Goal: Communication & Community: Answer question/provide support

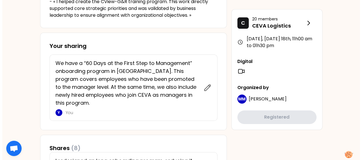
scroll to position [228, 0]
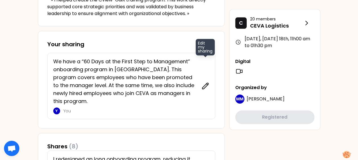
click at [205, 82] on icon at bounding box center [205, 86] width 8 height 8
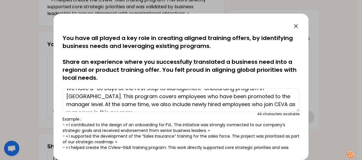
scroll to position [0, 0]
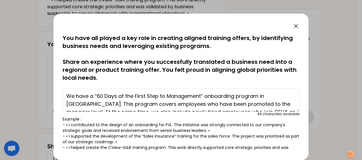
click at [65, 95] on textarea "We have a “60 Days at the First Step to Management” onboarding program in [GEOG…" at bounding box center [181, 100] width 237 height 23
paste textarea "I created a program tailored for this position and, together with my team, we d…"
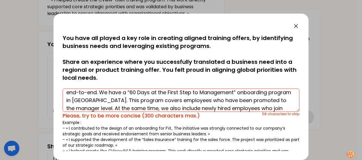
scroll to position [24, 0]
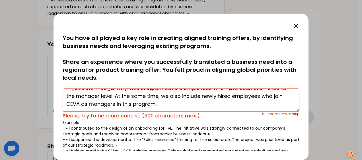
drag, startPoint x: 130, startPoint y: 92, endPoint x: 261, endPoint y: 116, distance: 133.2
click at [261, 116] on div "I created a program tailored for this position and, together with my team, we d…" at bounding box center [181, 103] width 237 height 34
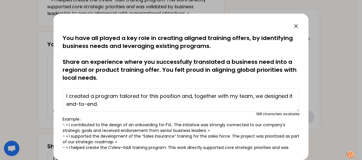
scroll to position [0, 0]
type textarea "I created a program tailored for this position and, together with my team, we d…"
drag, startPoint x: 110, startPoint y: 105, endPoint x: 53, endPoint y: 77, distance: 63.7
click at [53, 77] on div "saved You have all played a key role in creating aligned training offers, by id…" at bounding box center [181, 80] width 362 height 160
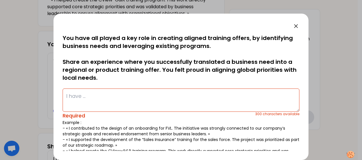
paste textarea "L ipsumdo s ametcon adipisci eli sed Doeiusm (Tempor) incididu utl, etdolore ma…"
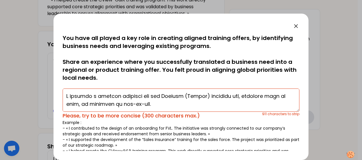
click at [158, 101] on textarea at bounding box center [181, 100] width 237 height 23
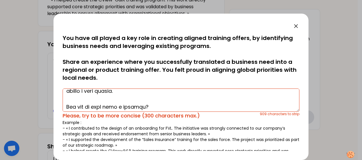
scroll to position [28, 0]
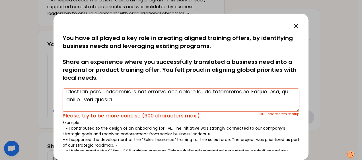
click at [127, 100] on textarea at bounding box center [181, 100] width 237 height 23
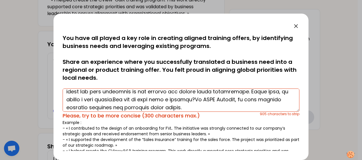
click at [203, 110] on textarea at bounding box center [181, 100] width 237 height 23
click at [241, 104] on textarea at bounding box center [181, 100] width 237 height 23
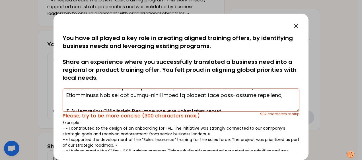
scroll to position [57, 0]
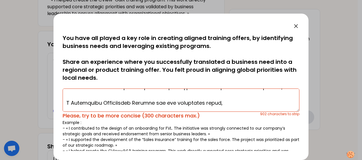
click at [258, 95] on textarea at bounding box center [181, 100] width 237 height 23
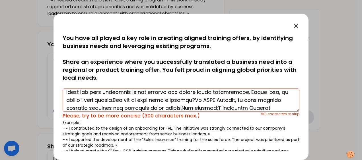
scroll to position [56, 0]
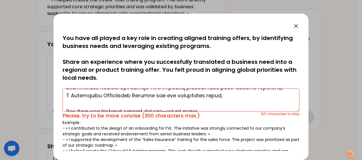
click at [224, 100] on textarea at bounding box center [181, 100] width 237 height 23
click at [228, 96] on textarea at bounding box center [181, 100] width 237 height 23
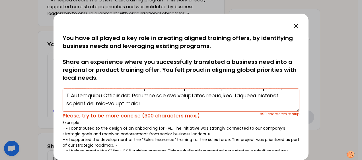
click at [166, 104] on textarea at bounding box center [181, 100] width 237 height 23
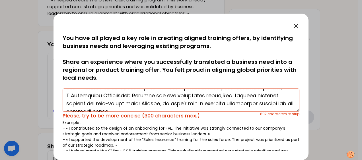
click at [141, 109] on textarea at bounding box center [181, 100] width 237 height 23
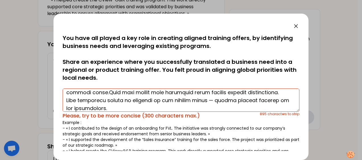
scroll to position [67, 0]
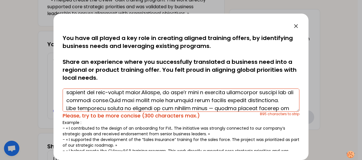
click at [102, 105] on textarea at bounding box center [181, 100] width 237 height 23
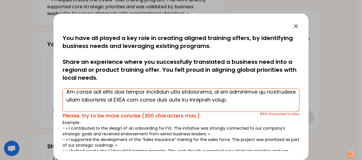
scroll to position [91, 0]
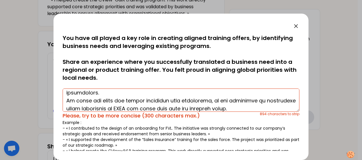
click at [149, 94] on textarea at bounding box center [181, 100] width 237 height 23
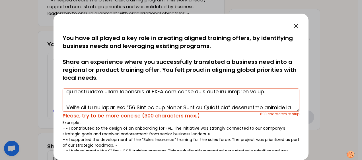
scroll to position [112, 0]
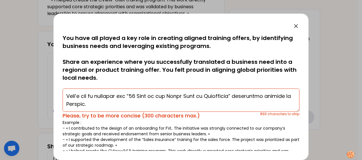
click at [139, 93] on textarea at bounding box center [181, 100] width 237 height 23
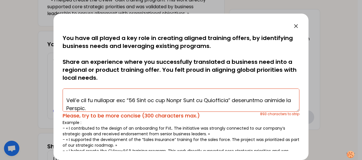
scroll to position [99, 0]
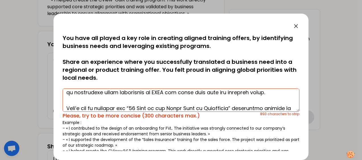
click at [134, 102] on textarea at bounding box center [181, 100] width 237 height 23
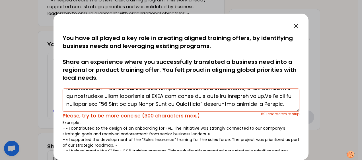
click at [190, 108] on textarea at bounding box center [181, 100] width 237 height 23
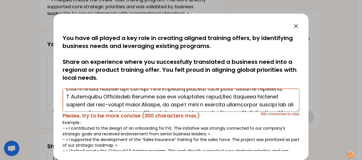
scroll to position [0, 0]
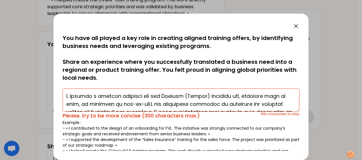
drag, startPoint x: 199, startPoint y: 108, endPoint x: 40, endPoint y: 76, distance: 161.3
click at [40, 76] on div "saved You have all played a key role in creating aligned training offers, by id…" at bounding box center [181, 80] width 362 height 160
type textarea "I created a program tailored for the Manager (Expert) position and, together wi…"
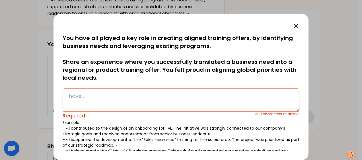
paste textarea "I created a program tailored for the Manager (Expert) position and designed it …"
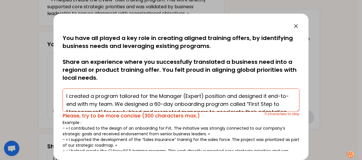
drag, startPoint x: 162, startPoint y: 104, endPoint x: 183, endPoint y: 105, distance: 20.8
click at [183, 105] on textarea "I created a program tailored for the Manager (Expert) position and designed it …" at bounding box center [181, 100] width 237 height 23
click at [212, 104] on textarea "I created a program tailored for the Manager (Expert) position and designed it …" at bounding box center [181, 100] width 237 height 23
click at [233, 103] on textarea "I created a program tailored for the Manager (Expert) position and designed it …" at bounding box center [181, 100] width 237 height 23
click at [236, 103] on textarea "I created a program tailored for the Manager (Expert) position and designed it …" at bounding box center [181, 100] width 237 height 23
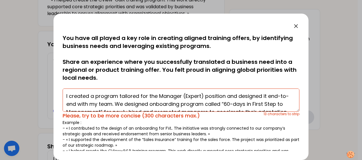
click at [241, 105] on textarea "I created a program tailored for the Manager (Expert) position and designed it …" at bounding box center [181, 100] width 237 height 23
click at [257, 105] on textarea "I created a program tailored for the Manager (Expert) position and designed it …" at bounding box center [181, 100] width 237 height 23
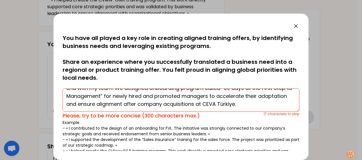
click at [124, 95] on textarea "I created a program tailored for the Manager (Expert) position and designed it …" at bounding box center [181, 100] width 237 height 23
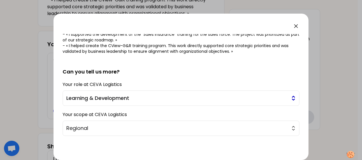
scroll to position [127, 0]
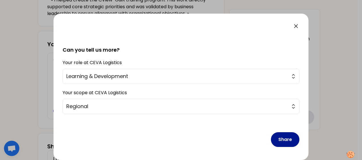
click at [278, 138] on button "Share" at bounding box center [285, 140] width 28 height 15
click at [282, 139] on button "Share" at bounding box center [285, 140] width 28 height 15
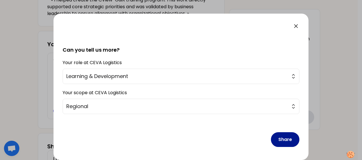
click at [282, 139] on button "Share" at bounding box center [285, 140] width 28 height 15
click at [283, 138] on button "Share" at bounding box center [285, 140] width 28 height 15
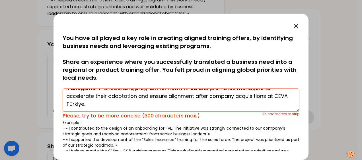
scroll to position [0, 0]
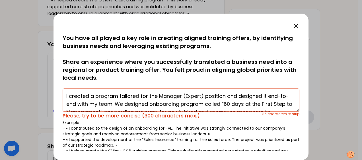
drag, startPoint x: 158, startPoint y: 103, endPoint x: 212, endPoint y: 104, distance: 54.9
click at [212, 104] on textarea "I created a program tailored for the Manager (Expert) position and designed it …" at bounding box center [181, 100] width 237 height 23
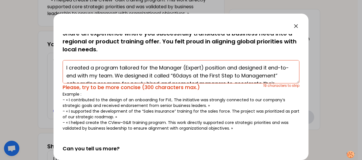
click at [185, 67] on textarea "I created a program tailored for the Manager (Expert) position and designed it …" at bounding box center [181, 71] width 237 height 23
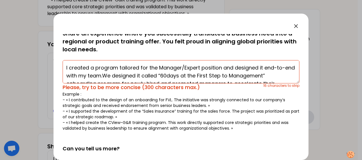
scroll to position [16, 0]
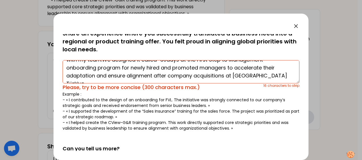
drag, startPoint x: 233, startPoint y: 75, endPoint x: 246, endPoint y: 75, distance: 13.1
click at [246, 75] on textarea "I created a program tailored for the Manager/Expert position and designed it en…" at bounding box center [181, 71] width 237 height 23
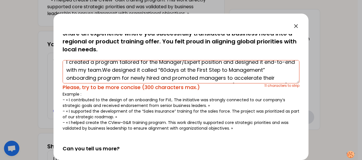
scroll to position [0, 0]
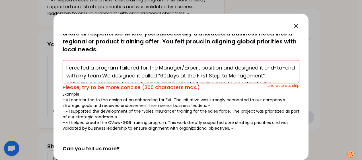
drag, startPoint x: 148, startPoint y: 77, endPoint x: 167, endPoint y: 76, distance: 18.8
click at [167, 76] on textarea "I created a program tailored for the Manager/Expert position and designed it en…" at bounding box center [181, 71] width 237 height 23
click at [192, 79] on textarea "I created a program tailored for the Manager/Expert position and designed it en…" at bounding box center [181, 71] width 237 height 23
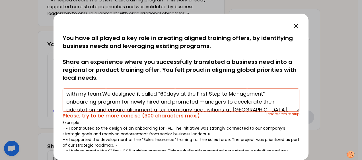
scroll to position [16, 0]
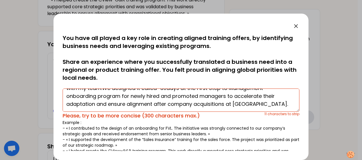
drag, startPoint x: 168, startPoint y: 105, endPoint x: 195, endPoint y: 105, distance: 27.3
click at [195, 105] on textarea "I created a program tailored for the Manager/Expert position and designed it en…" at bounding box center [181, 100] width 237 height 23
click at [107, 104] on textarea "I created a program tailored for the Manager/Expert position and designed it en…" at bounding box center [181, 100] width 237 height 23
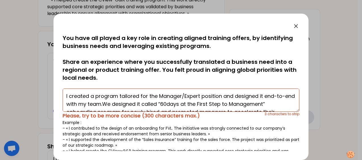
click at [276, 97] on textarea "I created a program tailored for the Manager/Expert position and designed it en…" at bounding box center [181, 100] width 237 height 23
click at [172, 104] on textarea "I created a program tailored for the Manager/Expert position and designed it en…" at bounding box center [181, 100] width 237 height 23
click at [171, 104] on textarea "I created a program tailored for the Manager/Expert position and designed it en…" at bounding box center [181, 100] width 237 height 23
click at [275, 103] on textarea "I created a program tailored for the Manager/Expert position and designed it en…" at bounding box center [181, 100] width 237 height 23
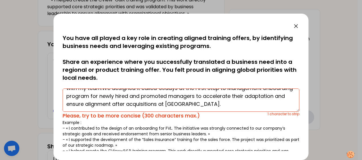
click at [228, 103] on textarea "I created a program tailored for the Manager/Expert position and designed it en…" at bounding box center [181, 100] width 237 height 23
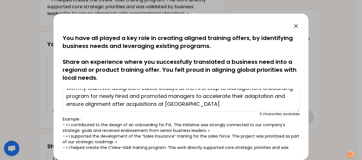
scroll to position [0, 0]
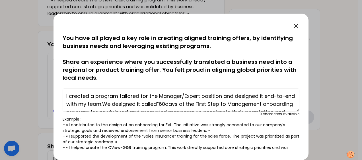
drag, startPoint x: 233, startPoint y: 102, endPoint x: 51, endPoint y: 78, distance: 184.3
click at [51, 78] on div "saved You have all played a key role in creating aligned training offers, by id…" at bounding box center [181, 80] width 362 height 160
type textarea "I created a program tailored for the Manager/Expert position and designed it en…"
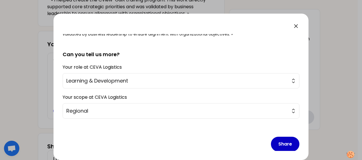
scroll to position [124, 0]
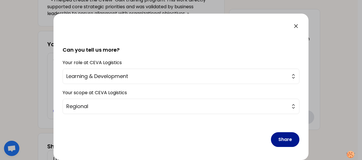
click at [279, 137] on button "Share" at bounding box center [285, 140] width 28 height 15
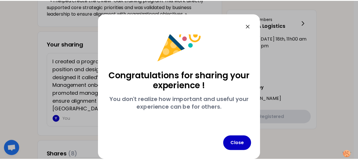
scroll to position [18, 0]
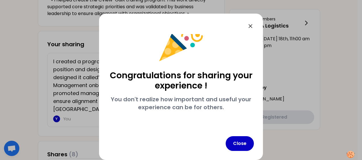
drag, startPoint x: 243, startPoint y: 142, endPoint x: 193, endPoint y: 96, distance: 68.3
click at [243, 142] on button "Close" at bounding box center [240, 144] width 28 height 15
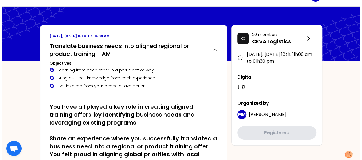
scroll to position [0, 0]
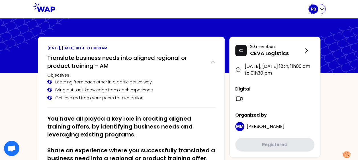
click at [321, 9] on icon "button" at bounding box center [322, 9] width 6 height 6
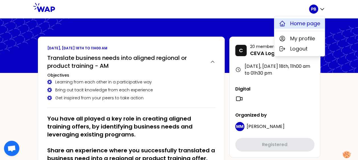
click at [313, 24] on span "Home page" at bounding box center [305, 24] width 30 height 8
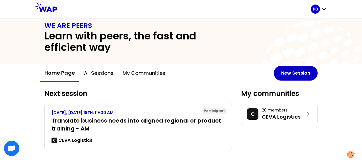
scroll to position [17, 0]
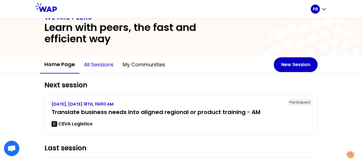
click at [92, 64] on button "All sessions" at bounding box center [98, 64] width 39 height 17
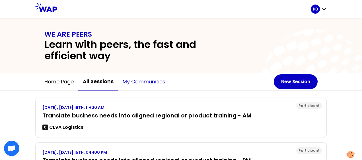
click at [150, 82] on button "My communities" at bounding box center [144, 81] width 52 height 17
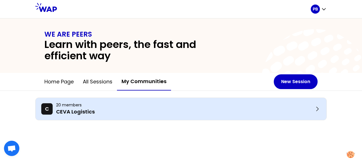
click at [79, 106] on p "20 members" at bounding box center [185, 105] width 258 height 6
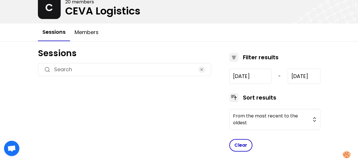
scroll to position [40, 0]
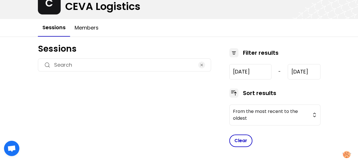
type input "2025-6-18"
type input "2025-9-18"
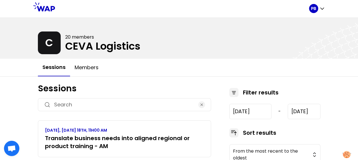
scroll to position [0, 0]
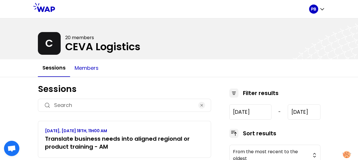
click at [94, 67] on button "Members" at bounding box center [86, 68] width 33 height 17
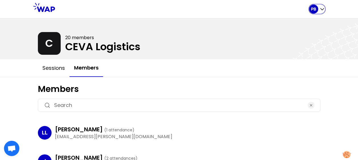
click at [320, 9] on icon "button" at bounding box center [322, 9] width 6 height 6
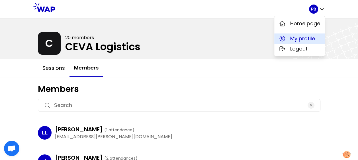
click at [296, 38] on span "My profile" at bounding box center [302, 39] width 25 height 8
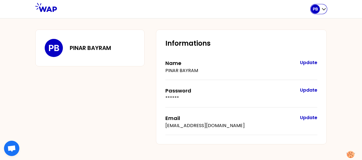
click at [324, 10] on icon "button" at bounding box center [323, 10] width 3 height 2
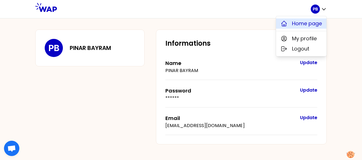
click at [300, 23] on span "Home page" at bounding box center [307, 24] width 30 height 8
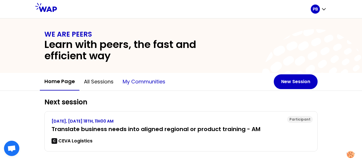
click at [147, 82] on button "My communities" at bounding box center [144, 81] width 52 height 17
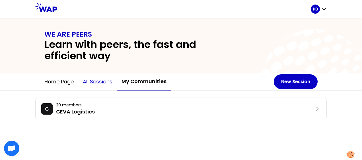
click at [113, 84] on button "All sessions" at bounding box center [97, 81] width 39 height 17
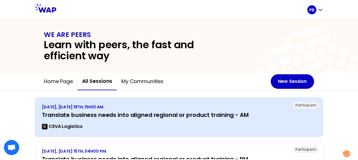
scroll to position [28, 0]
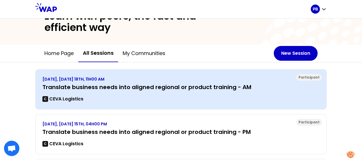
click at [200, 87] on h3 "Translate business needs into aligned regional or product training - AM" at bounding box center [180, 87] width 277 height 8
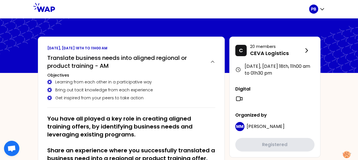
click at [48, 10] on icon at bounding box center [44, 7] width 22 height 9
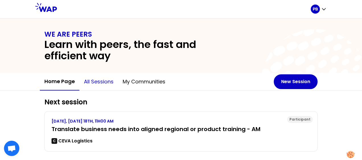
click at [95, 81] on button "All sessions" at bounding box center [98, 81] width 39 height 17
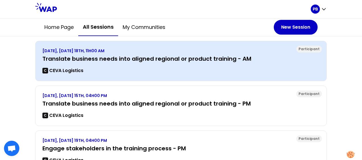
scroll to position [85, 0]
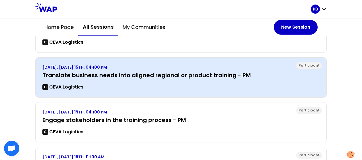
click at [106, 75] on h3 "Translate business needs into aligned regional or product training - PM" at bounding box center [180, 75] width 277 height 8
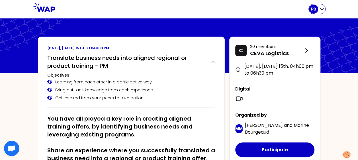
click at [322, 8] on icon "button" at bounding box center [322, 9] width 6 height 6
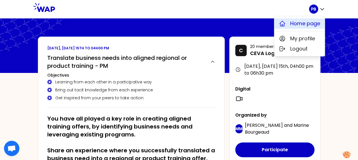
click at [294, 22] on span "Home page" at bounding box center [305, 24] width 30 height 8
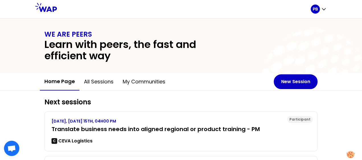
click at [10, 150] on span "Açık sohbet" at bounding box center [11, 149] width 9 height 7
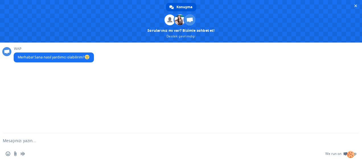
click at [22, 137] on form at bounding box center [175, 141] width 338 height 15
click at [9, 149] on div "Emoji ekle Dosya gönder Sesli mesaj kaydetme We run on Crisp" at bounding box center [181, 154] width 362 height 13
click at [14, 139] on textarea "Mesajınızı yazın..." at bounding box center [172, 141] width 338 height 5
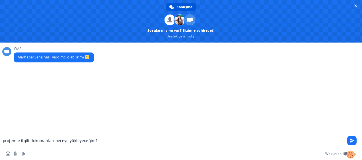
type textarea "projemle ilgili dokumanları nereye yükleyeceğim?"
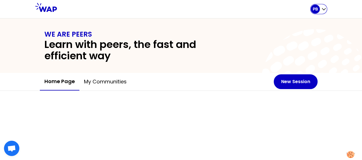
click at [317, 9] on p "PB" at bounding box center [315, 9] width 5 height 6
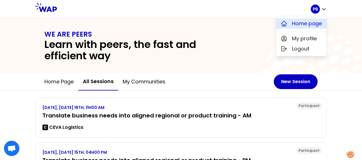
click at [303, 24] on span "Home page" at bounding box center [307, 24] width 30 height 8
